Goal: Task Accomplishment & Management: Use online tool/utility

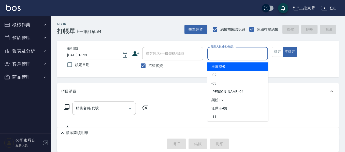
click at [212, 55] on input "服務人員姓名/編號" at bounding box center [238, 53] width 56 height 9
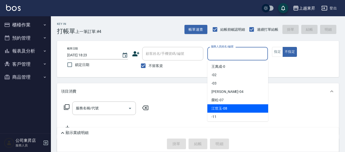
click at [217, 109] on span "[PERSON_NAME]-08" at bounding box center [220, 108] width 16 height 5
type input "江世玉-08"
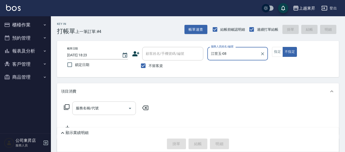
click at [85, 108] on div "服務名稱/代號 服務名稱/代號" at bounding box center [104, 108] width 64 height 13
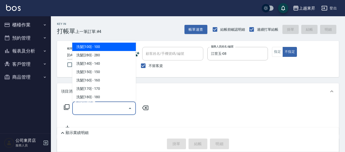
click at [92, 44] on span "洗髮[100] - 100" at bounding box center [104, 47] width 64 height 8
type input "洗髮[100](201)"
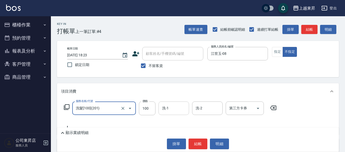
click at [174, 108] on input "洗-1" at bounding box center [174, 108] width 26 height 9
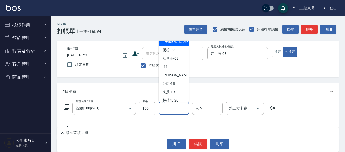
scroll to position [76, 0]
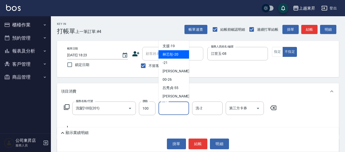
click at [178, 56] on div "林芯彤 -20" at bounding box center [174, 54] width 31 height 8
type input "林芯彤-20"
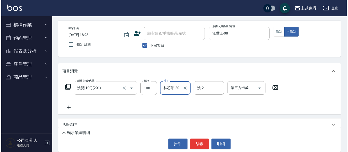
scroll to position [51, 0]
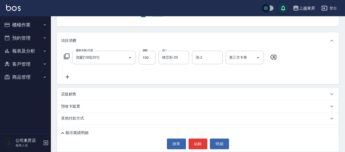
click at [65, 78] on icon at bounding box center [67, 77] width 13 height 6
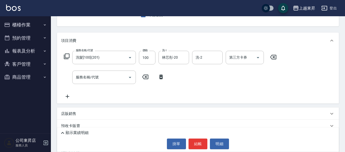
click at [66, 100] on icon at bounding box center [67, 97] width 13 height 6
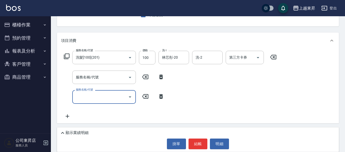
click at [83, 78] on input "服務名稱/代號" at bounding box center [100, 77] width 51 height 9
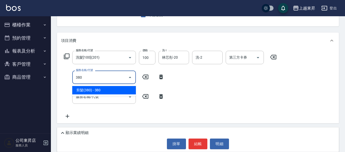
drag, startPoint x: 102, startPoint y: 88, endPoint x: 103, endPoint y: 84, distance: 4.4
click at [103, 87] on span "剪髮(380) - 380" at bounding box center [104, 90] width 64 height 8
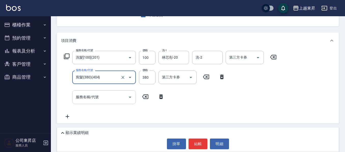
type input "剪髮(380)(404)"
click at [108, 99] on input "服務名稱/代號" at bounding box center [100, 97] width 51 height 9
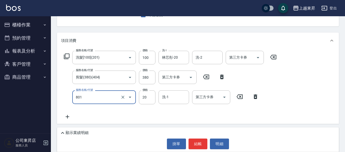
type input "潤絲(801)"
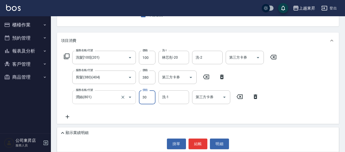
type input "30"
type input "林芯彤-20"
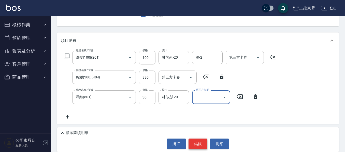
click at [196, 142] on button "結帳" at bounding box center [198, 144] width 19 height 11
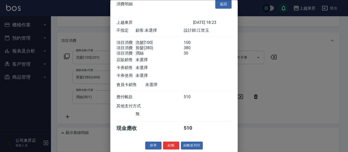
scroll to position [14, 0]
click at [192, 147] on button "結帳並列印" at bounding box center [192, 146] width 22 height 8
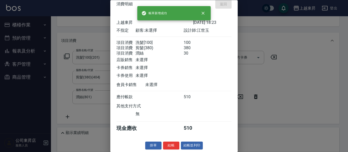
type input "[DATE] 19:54"
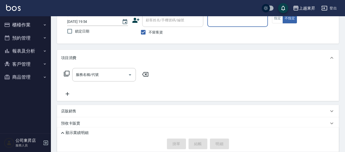
scroll to position [0, 0]
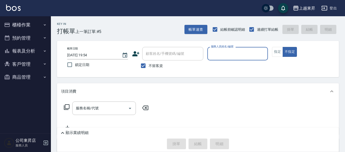
click at [21, 20] on button "櫃檯作業" at bounding box center [25, 24] width 47 height 13
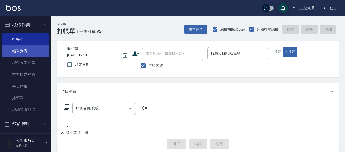
click at [18, 49] on link "帳單列表" at bounding box center [25, 51] width 47 height 12
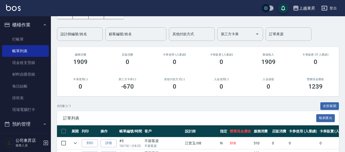
scroll to position [102, 0]
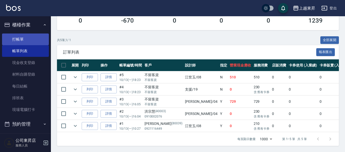
click at [13, 41] on link "打帳單" at bounding box center [25, 40] width 47 height 12
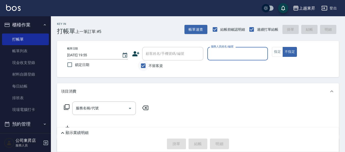
click at [141, 67] on input "不留客資" at bounding box center [143, 66] width 11 height 11
checkbox input "false"
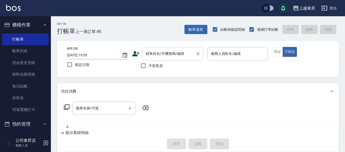
click at [151, 54] on div "顧客姓名/手機號碼/編號 顧客姓名/手機號碼/編號" at bounding box center [172, 53] width 61 height 13
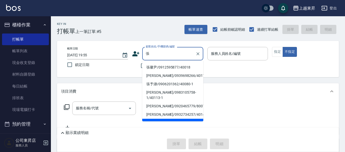
scroll to position [43, 0]
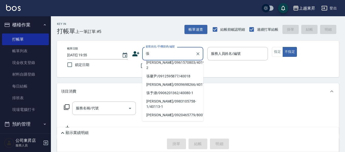
click at [161, 72] on li "[PERSON_NAME]/0961570803/40191-2" at bounding box center [172, 66] width 61 height 14
type input "[PERSON_NAME]/0961570803/40191-2"
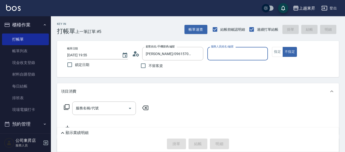
type input "[PERSON_NAME]04"
click at [158, 54] on input "[PERSON_NAME]/0961570803/40191-2" at bounding box center [169, 53] width 49 height 9
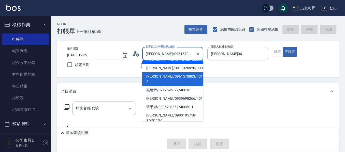
scroll to position [51, 0]
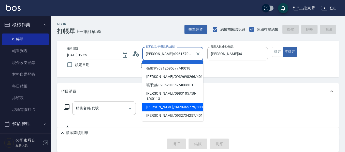
click at [162, 103] on li "[PERSON_NAME]/0920465779/80074" at bounding box center [172, 107] width 61 height 8
type input "[PERSON_NAME]/0920465779/80074"
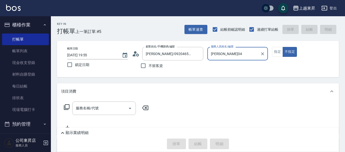
type input "江世玉-08"
click at [275, 51] on button "指定" at bounding box center [277, 52] width 11 height 10
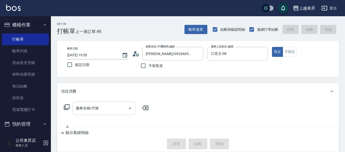
click at [88, 109] on div "服務名稱/代號 服務名稱/代號" at bounding box center [104, 108] width 64 height 13
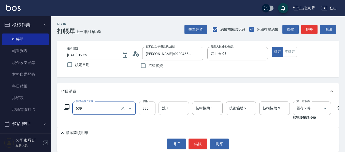
click at [170, 110] on input "洗-1" at bounding box center [174, 108] width 26 height 9
type input "(芙)蘆薈髮膜套卡(自材)(639)"
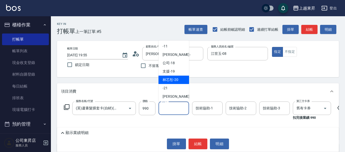
click at [171, 79] on span "林芯彤 -20" at bounding box center [171, 79] width 16 height 5
type input "林芯彤-20"
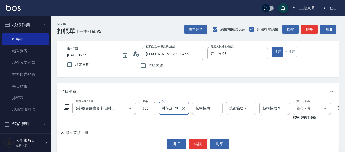
click at [203, 110] on div "技術協助-1 技術協助-1" at bounding box center [207, 108] width 31 height 13
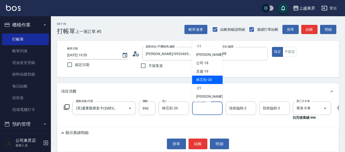
click at [215, 80] on div "林芯彤 -20" at bounding box center [207, 80] width 31 height 8
type input "林芯彤-20"
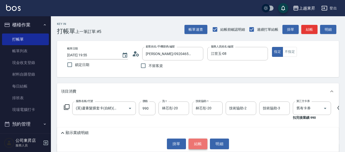
click at [198, 146] on button "結帳" at bounding box center [198, 144] width 19 height 11
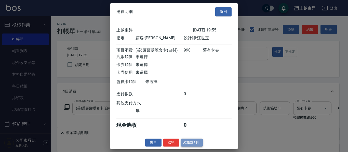
click at [198, 145] on button "結帳並列印" at bounding box center [192, 143] width 22 height 8
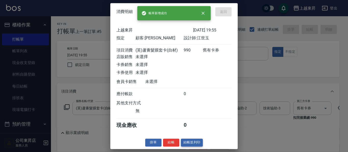
type input "[DATE] 19:56"
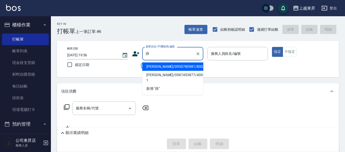
click at [156, 67] on li "[PERSON_NAME]/0930780981/80031" at bounding box center [172, 67] width 61 height 8
type input "[PERSON_NAME]/0930780981/80031"
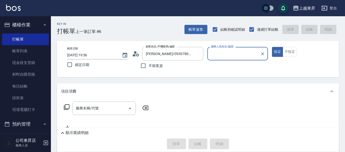
type input "江世玉-08"
click at [102, 111] on input "服務名稱/代號" at bounding box center [100, 108] width 51 height 9
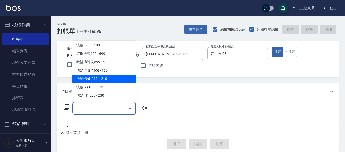
scroll to position [153, 0]
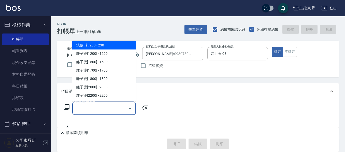
click at [102, 47] on span "洗髮(卡)230 - 230" at bounding box center [104, 45] width 64 height 8
type input "洗髮(卡)230(224)"
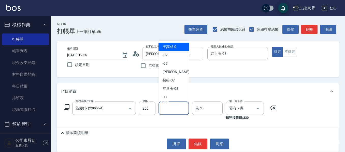
drag, startPoint x: 167, startPoint y: 110, endPoint x: 167, endPoint y: 103, distance: 7.6
click at [167, 110] on input "洗-1" at bounding box center [174, 108] width 26 height 9
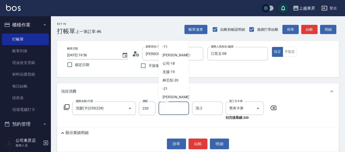
scroll to position [51, 0]
click at [173, 79] on span "林芯彤 -20" at bounding box center [171, 79] width 16 height 5
type input "林芯彤-20"
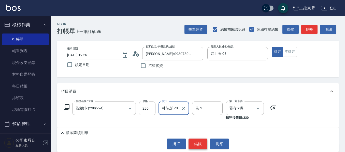
click at [200, 144] on button "結帳" at bounding box center [198, 144] width 19 height 11
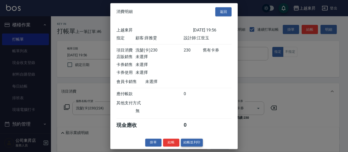
click at [195, 147] on button "結帳並列印" at bounding box center [192, 143] width 22 height 8
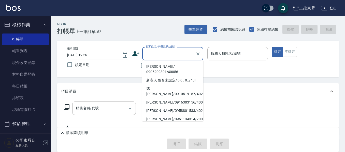
click at [155, 54] on input "顧客姓名/手機號碼/編號" at bounding box center [169, 53] width 49 height 9
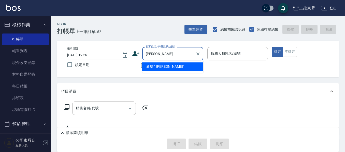
type input "[PERSON_NAME]"
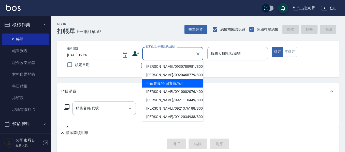
click at [153, 54] on input "顧客姓名/手機號碼/編號" at bounding box center [169, 53] width 49 height 9
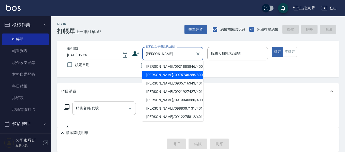
click at [154, 73] on li "[PERSON_NAME]/0975746256/80061" at bounding box center [172, 75] width 61 height 8
type input "[PERSON_NAME]/0975746256/80061"
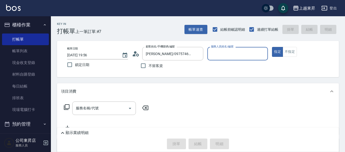
type input "江世玉-08"
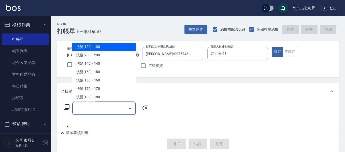
click at [109, 106] on input "服務名稱/代號" at bounding box center [100, 108] width 51 height 9
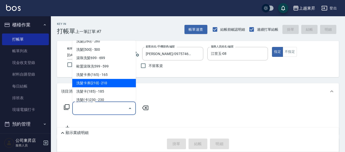
scroll to position [127, 0]
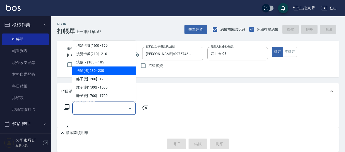
click at [103, 72] on span "洗髮(卡)230 - 230" at bounding box center [104, 71] width 64 height 8
type input "洗髮(卡)230(224)"
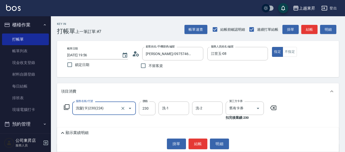
click at [166, 109] on div "洗-1 洗-1" at bounding box center [174, 108] width 31 height 13
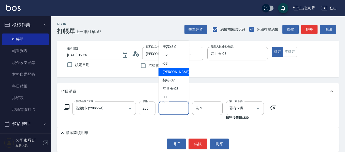
scroll to position [51, 0]
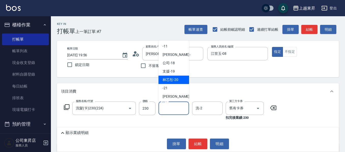
click at [176, 79] on span "林芯彤 -20" at bounding box center [171, 79] width 16 height 5
type input "林芯彤-20"
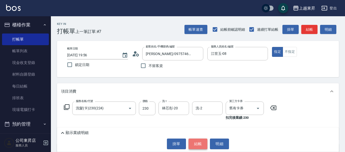
click at [200, 146] on button "結帳" at bounding box center [198, 144] width 19 height 11
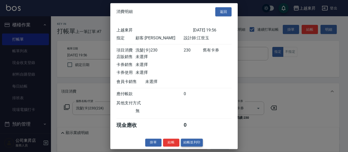
click at [195, 147] on button "結帳並列印" at bounding box center [192, 143] width 22 height 8
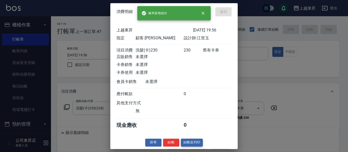
type input "[DATE] 19:57"
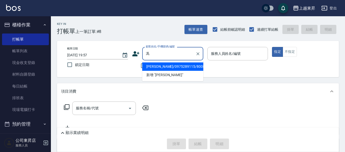
click at [158, 67] on li "[PERSON_NAME]/0975289115/80087" at bounding box center [172, 67] width 61 height 8
type input "[PERSON_NAME]/0975289115/80087"
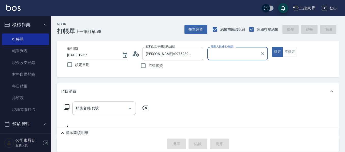
type input "江世玉-08"
click at [93, 106] on div "服務名稱/代號 服務名稱/代號" at bounding box center [104, 108] width 64 height 13
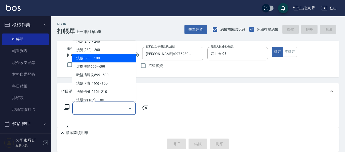
scroll to position [102, 0]
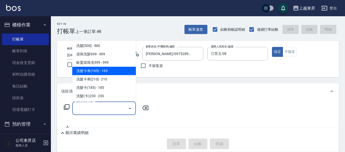
click at [110, 72] on span "洗髮卡券(165) - 165" at bounding box center [104, 71] width 64 height 8
type input "洗髮卡券(165)(220)"
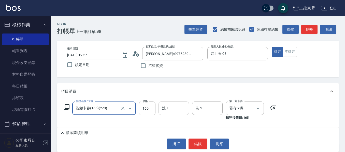
click at [171, 106] on input "洗-1" at bounding box center [174, 108] width 26 height 9
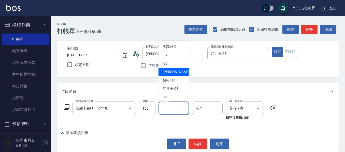
scroll to position [76, 0]
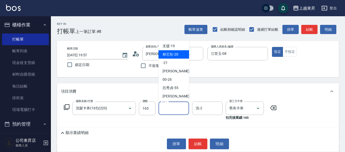
click at [173, 54] on span "林芯彤 -20" at bounding box center [171, 54] width 16 height 5
type input "林芯彤-20"
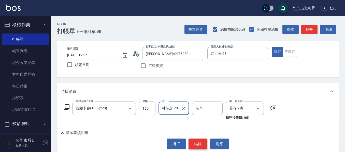
click at [194, 144] on button "結帳" at bounding box center [198, 144] width 19 height 11
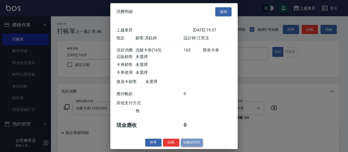
click at [192, 146] on button "結帳並列印" at bounding box center [192, 143] width 22 height 8
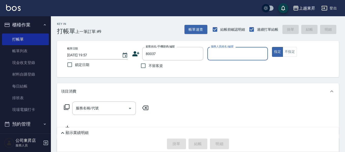
type input "[PERSON_NAME]媄/0920704363/80037"
type input "江世玉-08"
click at [96, 102] on div "服務名稱/代號" at bounding box center [104, 108] width 64 height 13
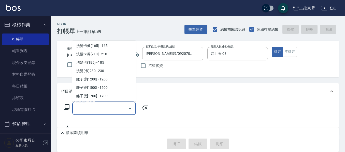
scroll to position [127, 0]
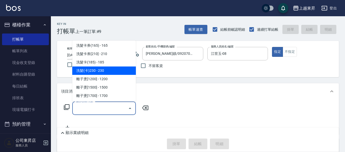
click at [107, 72] on span "洗髮(卡)230 - 230" at bounding box center [104, 71] width 64 height 8
type input "洗髮(卡)230(224)"
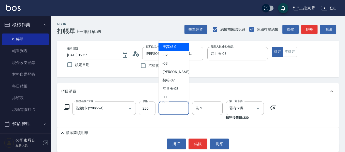
drag, startPoint x: 174, startPoint y: 109, endPoint x: 178, endPoint y: 96, distance: 13.7
click at [173, 109] on input "洗-1" at bounding box center [174, 108] width 26 height 9
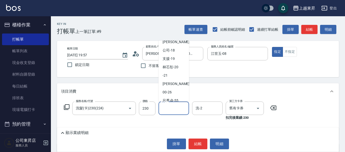
scroll to position [76, 0]
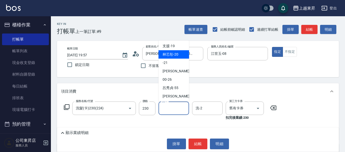
click at [170, 56] on span "林芯彤 -20" at bounding box center [171, 54] width 16 height 5
type input "林芯彤-20"
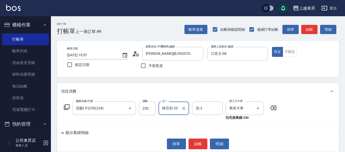
click at [195, 151] on div "顯示業績明細 掛單 結帳 明細" at bounding box center [198, 140] width 282 height 24
click at [197, 143] on button "結帳" at bounding box center [198, 144] width 19 height 11
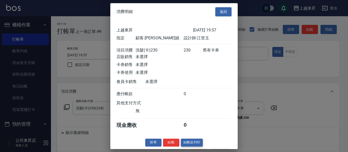
click at [192, 147] on button "結帳並列印" at bounding box center [192, 143] width 22 height 8
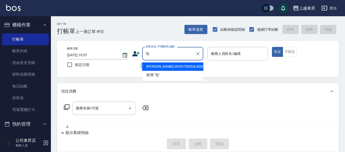
click at [166, 65] on li "[PERSON_NAME]/0939750004/80012" at bounding box center [172, 67] width 61 height 8
type input "[PERSON_NAME]/0939750004/80012"
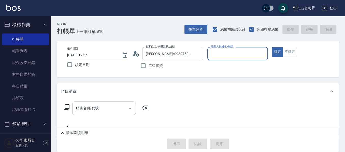
type input "江世玉-08"
drag, startPoint x: 107, startPoint y: 108, endPoint x: 108, endPoint y: 103, distance: 5.1
click at [107, 108] on input "服務名稱/代號" at bounding box center [100, 108] width 51 height 9
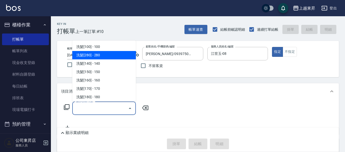
click at [98, 55] on span "洗髮[280] - 280" at bounding box center [104, 55] width 64 height 8
type input "洗髮[280](202)"
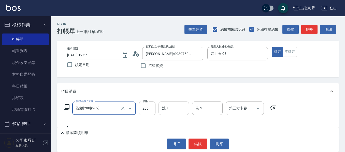
click at [170, 107] on input "洗-1" at bounding box center [174, 108] width 26 height 9
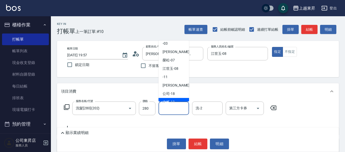
scroll to position [51, 0]
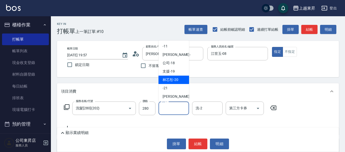
click at [176, 81] on span "林芯彤 -20" at bounding box center [171, 79] width 16 height 5
type input "林芯彤-20"
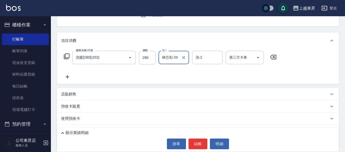
click at [68, 76] on icon at bounding box center [67, 77] width 13 height 6
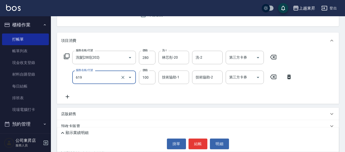
type input "煥彩.玻酸.晶膜.水療(619)"
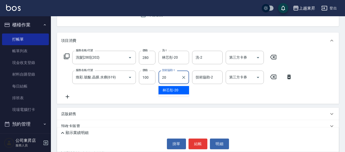
type input "林芯彤-20"
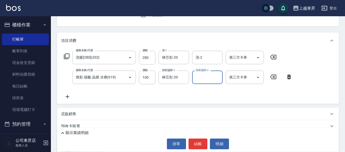
click at [67, 96] on icon at bounding box center [68, 97] width 4 height 4
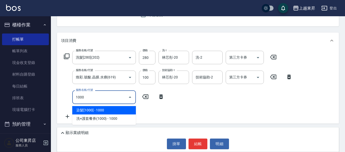
click at [116, 113] on span "染髮[1000] - 1000" at bounding box center [104, 110] width 64 height 8
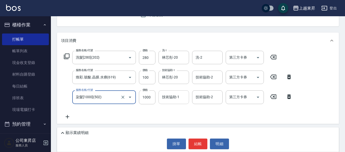
type input "染髮[1000](502)"
click at [169, 98] on div "技術協助-1 技術協助-1" at bounding box center [174, 97] width 31 height 13
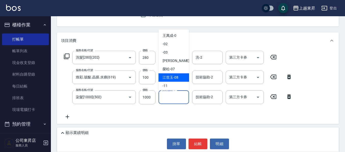
click at [175, 78] on span "[PERSON_NAME]-08" at bounding box center [171, 77] width 16 height 5
type input "江世玉-08"
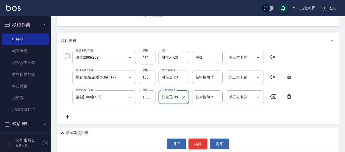
click at [198, 143] on button "結帳" at bounding box center [198, 144] width 19 height 11
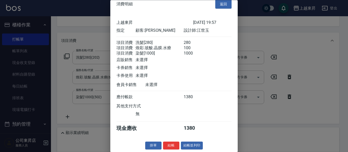
scroll to position [14, 0]
click at [196, 147] on button "結帳並列印" at bounding box center [192, 146] width 22 height 8
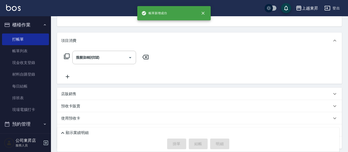
type input "[DATE] 19:58"
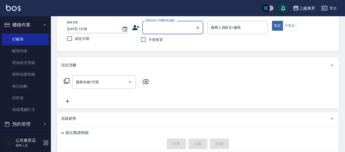
scroll to position [0, 0]
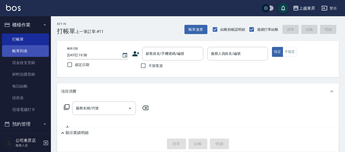
click at [30, 52] on link "帳單列表" at bounding box center [25, 51] width 47 height 12
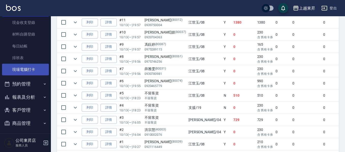
scroll to position [43, 0]
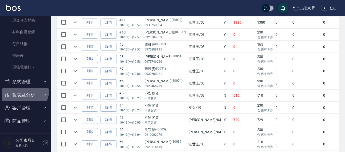
click at [15, 89] on button "報表及分析" at bounding box center [25, 95] width 47 height 13
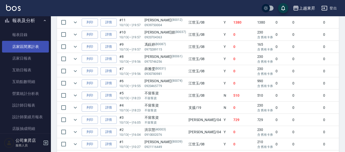
scroll to position [114, 0]
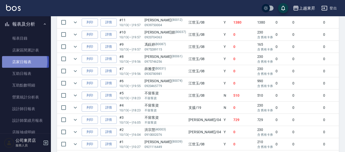
click at [18, 62] on link "店家日報表" at bounding box center [25, 62] width 47 height 12
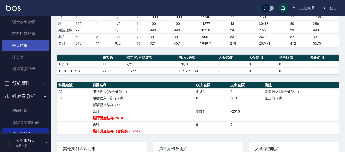
scroll to position [37, 0]
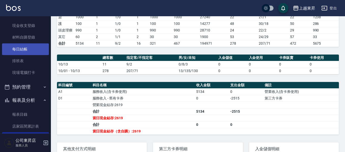
click at [26, 50] on link "每日結帳" at bounding box center [25, 50] width 47 height 12
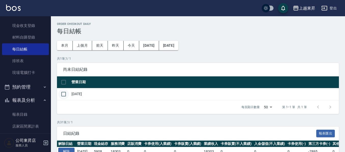
click at [63, 96] on input "checkbox" at bounding box center [63, 94] width 11 height 11
checkbox input "true"
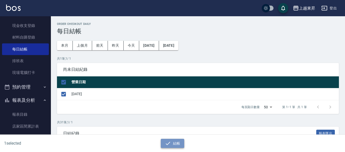
click at [176, 143] on button "結帳" at bounding box center [173, 143] width 24 height 9
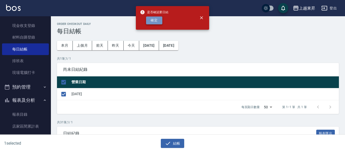
click at [155, 21] on button "確定" at bounding box center [154, 21] width 16 height 8
checkbox input "false"
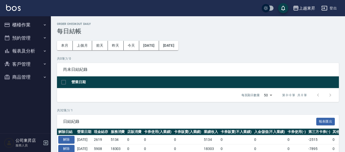
click at [22, 51] on button "報表及分析" at bounding box center [25, 51] width 47 height 13
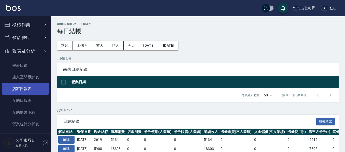
click at [26, 91] on link "店家日報表" at bounding box center [25, 89] width 47 height 12
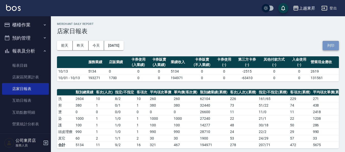
click at [336, 45] on button "列印" at bounding box center [331, 45] width 16 height 9
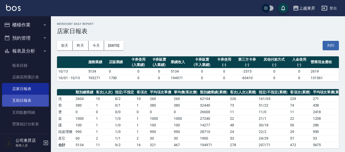
click at [18, 98] on link "互助日報表" at bounding box center [25, 101] width 47 height 12
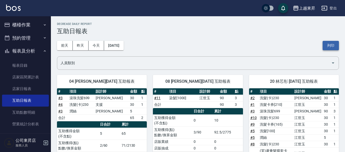
click at [324, 45] on button "列印" at bounding box center [331, 45] width 16 height 9
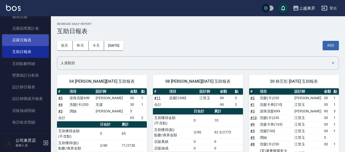
scroll to position [51, 0]
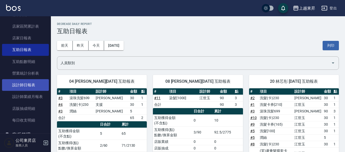
click at [26, 86] on link "設計師日報表" at bounding box center [25, 85] width 47 height 12
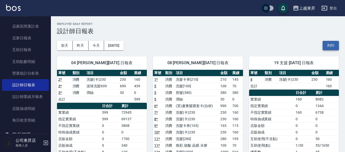
click at [329, 46] on button "列印" at bounding box center [331, 45] width 16 height 9
